Goal: Find specific page/section: Find specific page/section

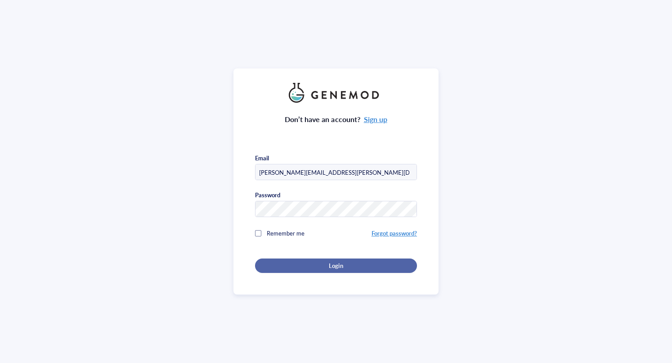
click at [359, 267] on div "Login" at bounding box center [335, 265] width 133 height 8
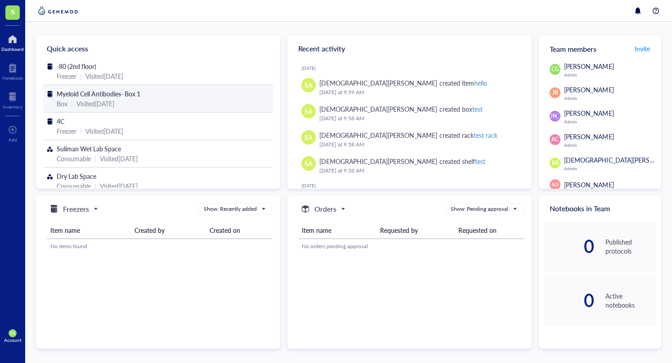
click at [94, 110] on div "Myeloid Cell Antibodies- Box 1 Box | Visited [DATE]" at bounding box center [158, 98] width 230 height 27
